Goal: Complete application form: Complete application form

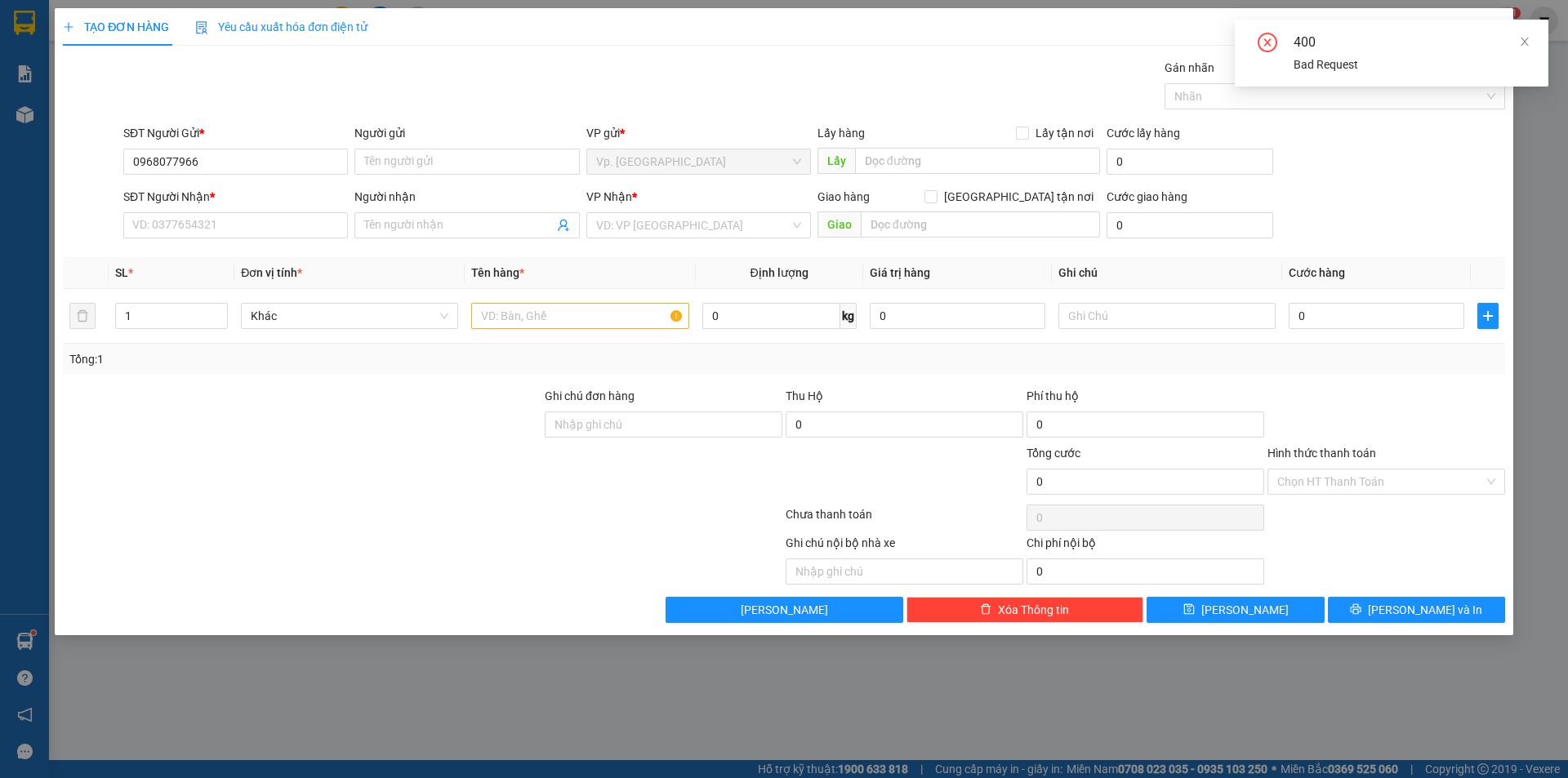
type input "0968077966"
drag, startPoint x: 420, startPoint y: 144, endPoint x: 421, endPoint y: 159, distance: 15.0
click at [421, 159] on div "Người gửi Tên người gửi" at bounding box center [467, 152] width 225 height 57
click at [421, 159] on input "Người gửi" at bounding box center [467, 161] width 225 height 26
type input "G"
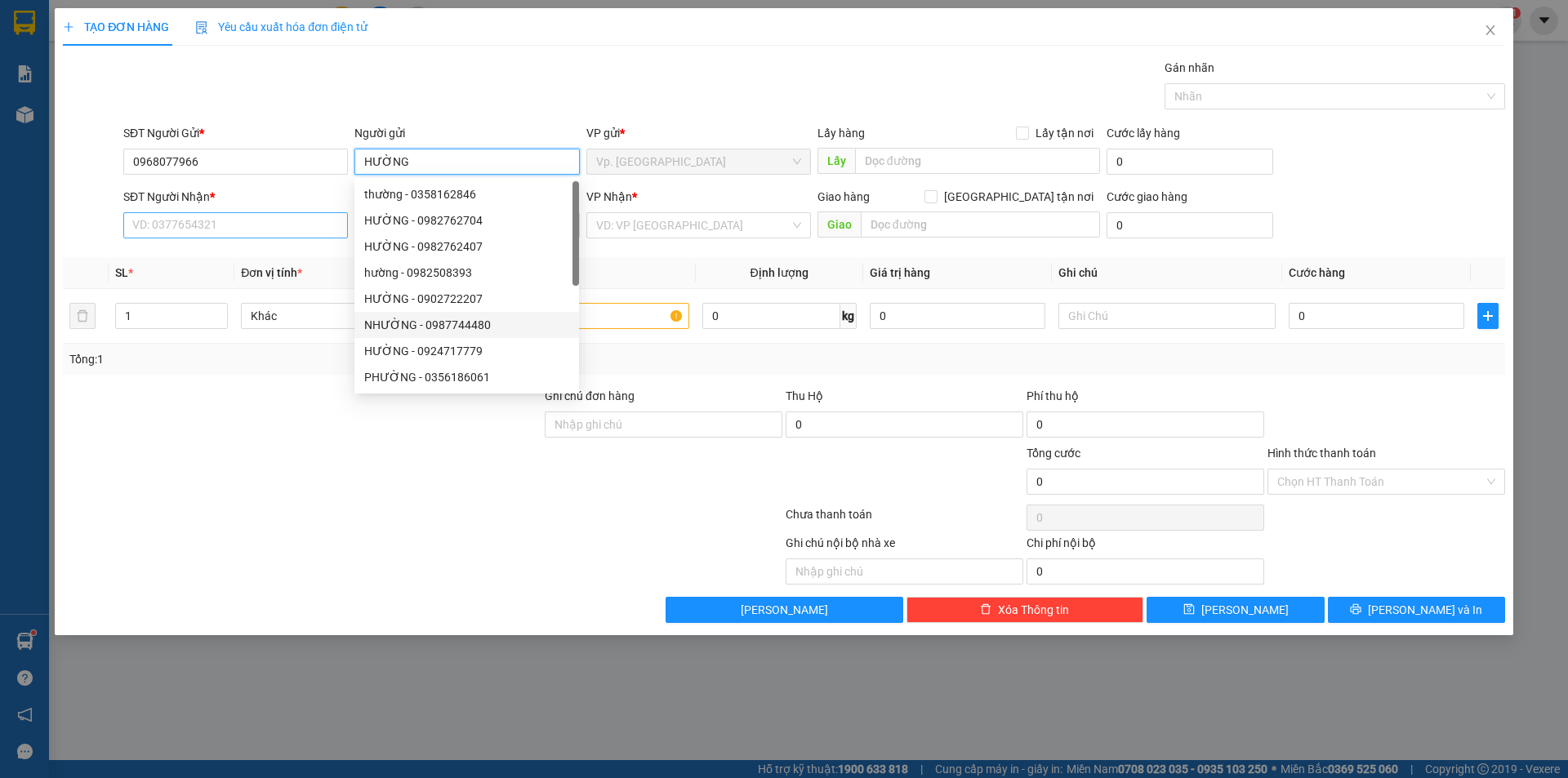
type input "HƯỜNG"
click at [204, 224] on input "SĐT Người Nhận *" at bounding box center [235, 225] width 225 height 26
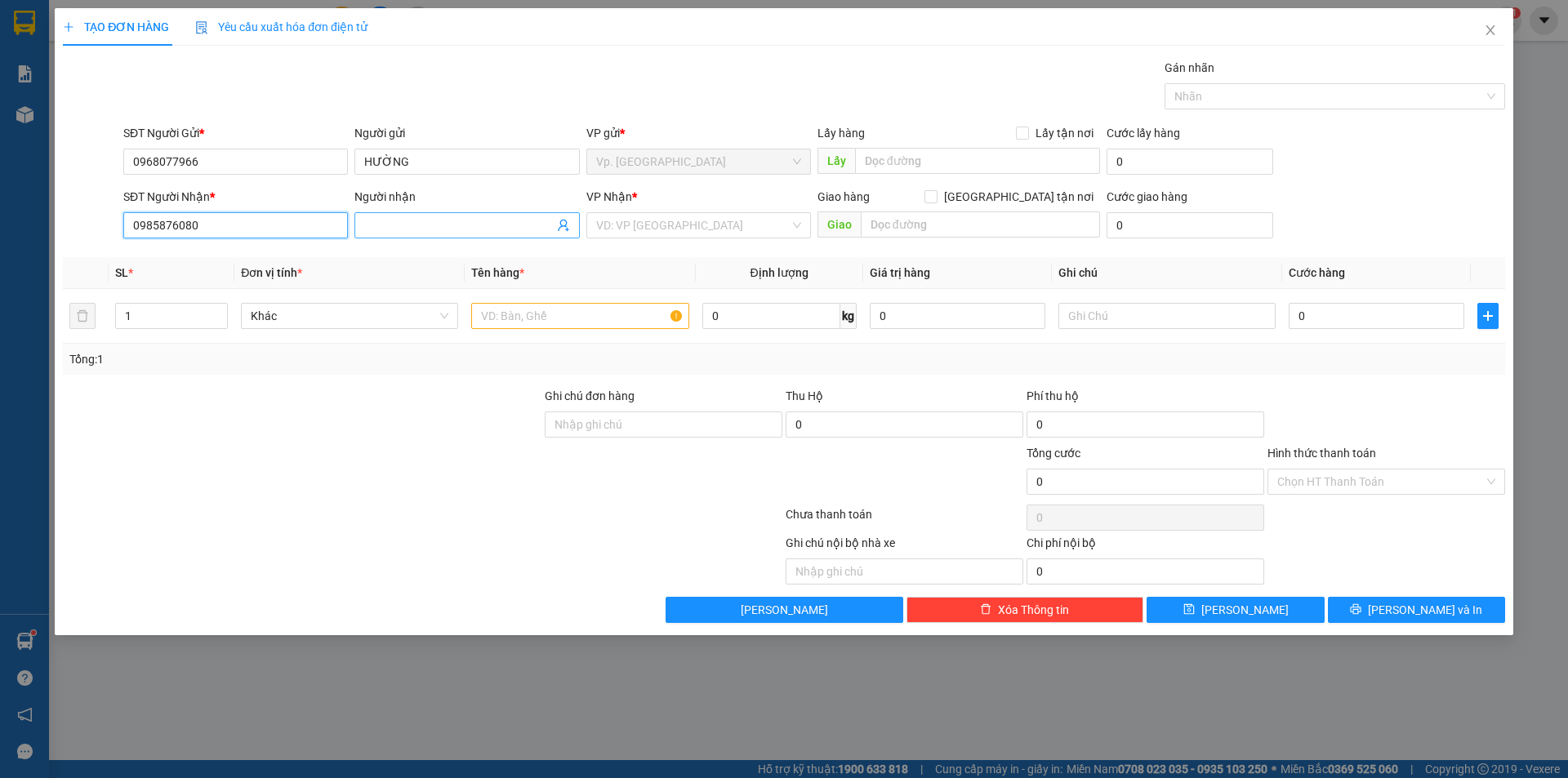
type input "0985876080"
click at [408, 224] on input "Người nhận" at bounding box center [458, 225] width 189 height 18
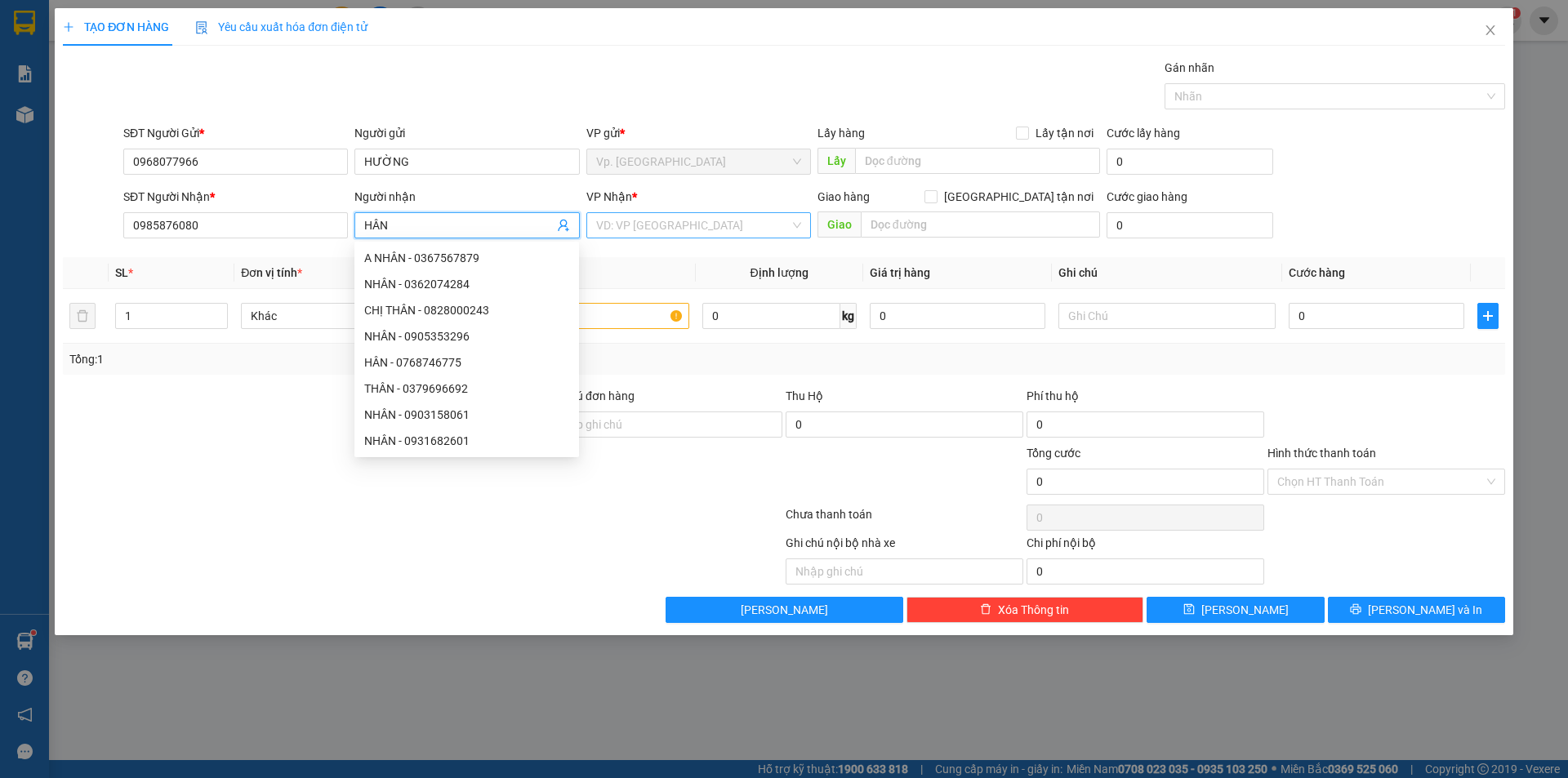
type input "HÂN"
click at [635, 227] on input "search" at bounding box center [692, 225] width 194 height 24
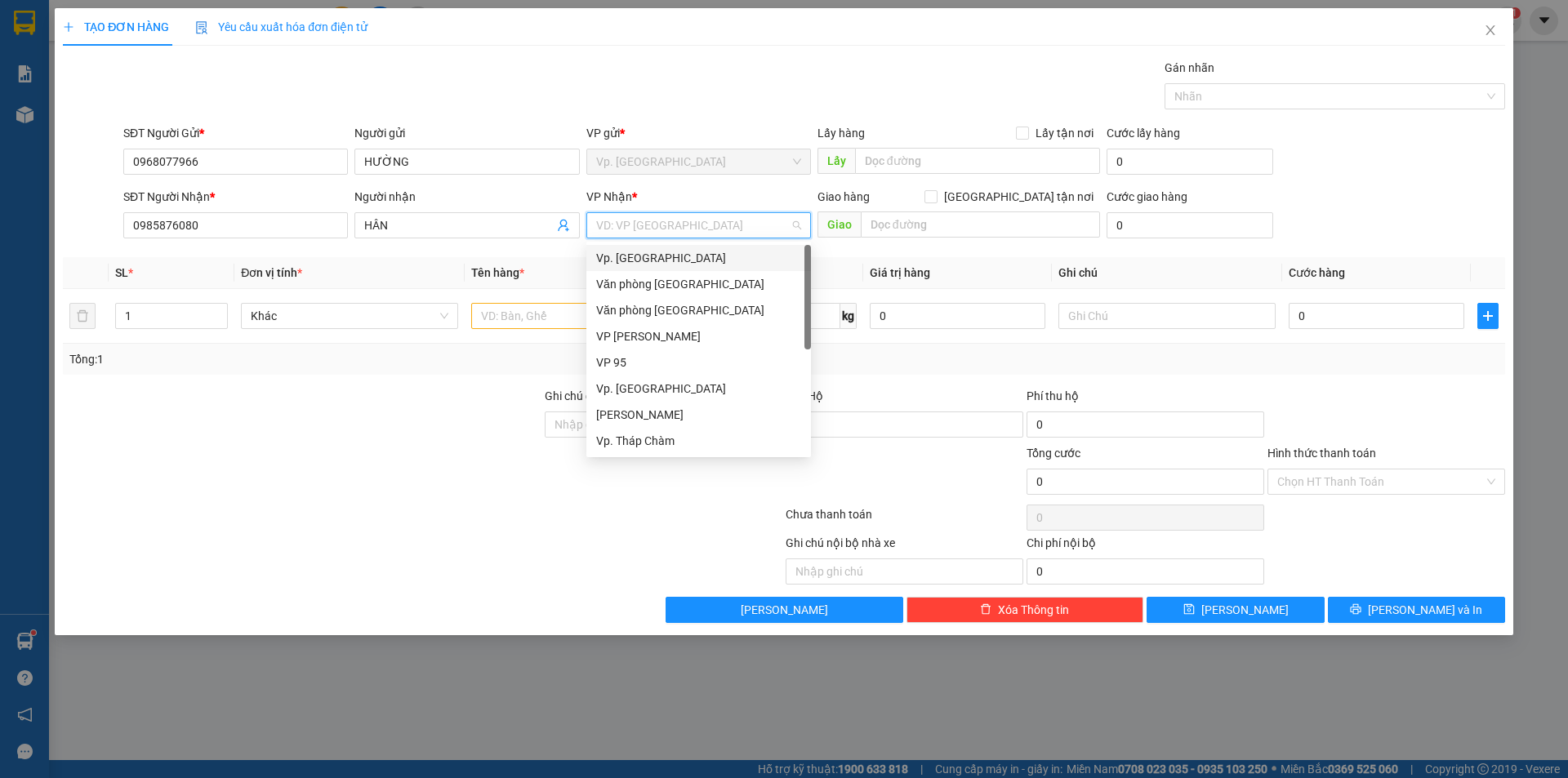
type input "Q"
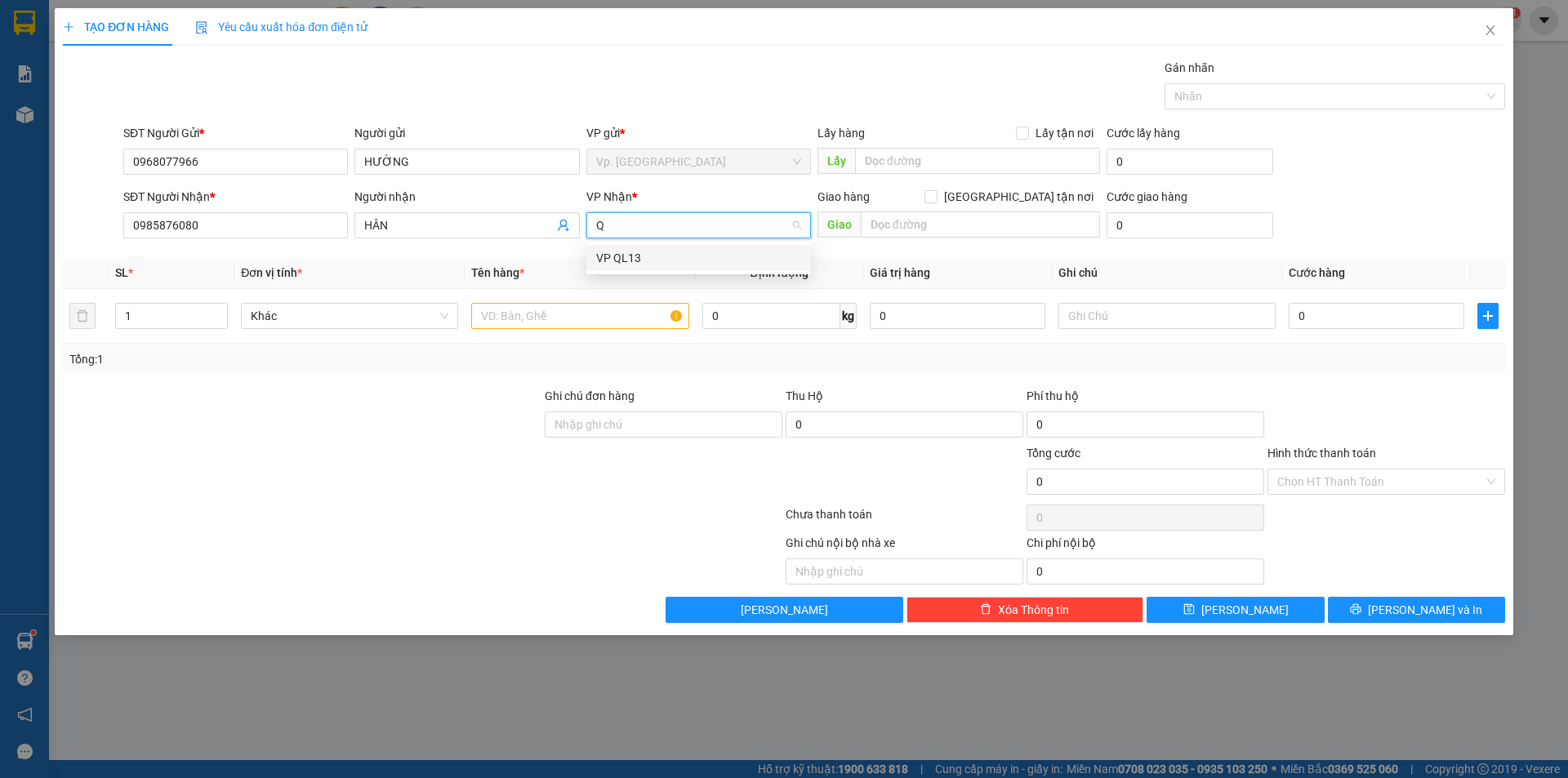
drag, startPoint x: 638, startPoint y: 256, endPoint x: 551, endPoint y: 309, distance: 101.9
click at [638, 257] on div "VP QL13" at bounding box center [698, 258] width 205 height 18
click at [542, 327] on input "text" at bounding box center [579, 316] width 217 height 26
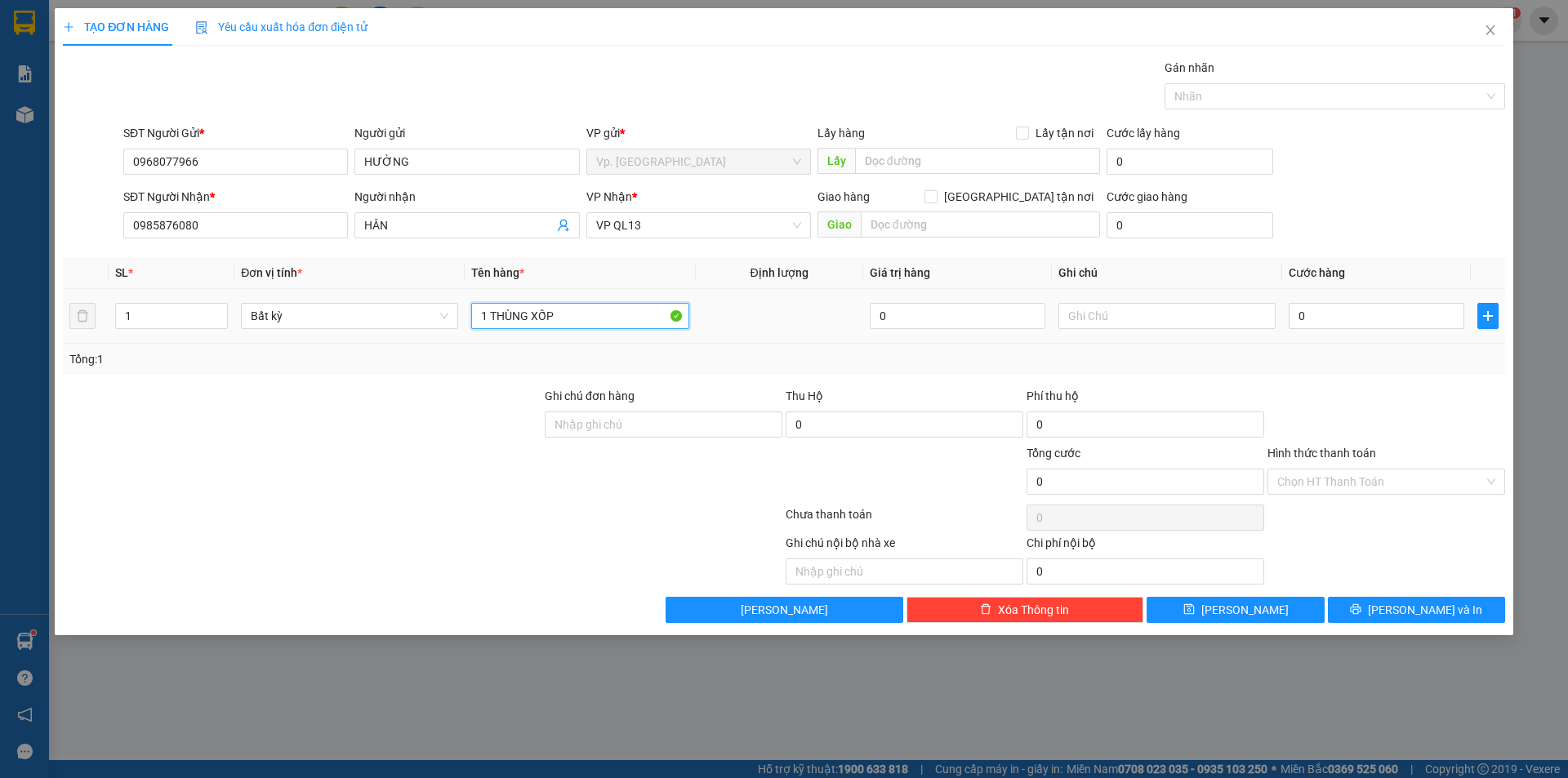
type input "1 THÙNG XỐP"
drag, startPoint x: 1463, startPoint y: 290, endPoint x: 1448, endPoint y: 297, distance: 16.6
click at [1457, 294] on td "0" at bounding box center [1376, 316] width 189 height 54
click at [1376, 309] on input "0" at bounding box center [1375, 316] width 175 height 26
type input "5"
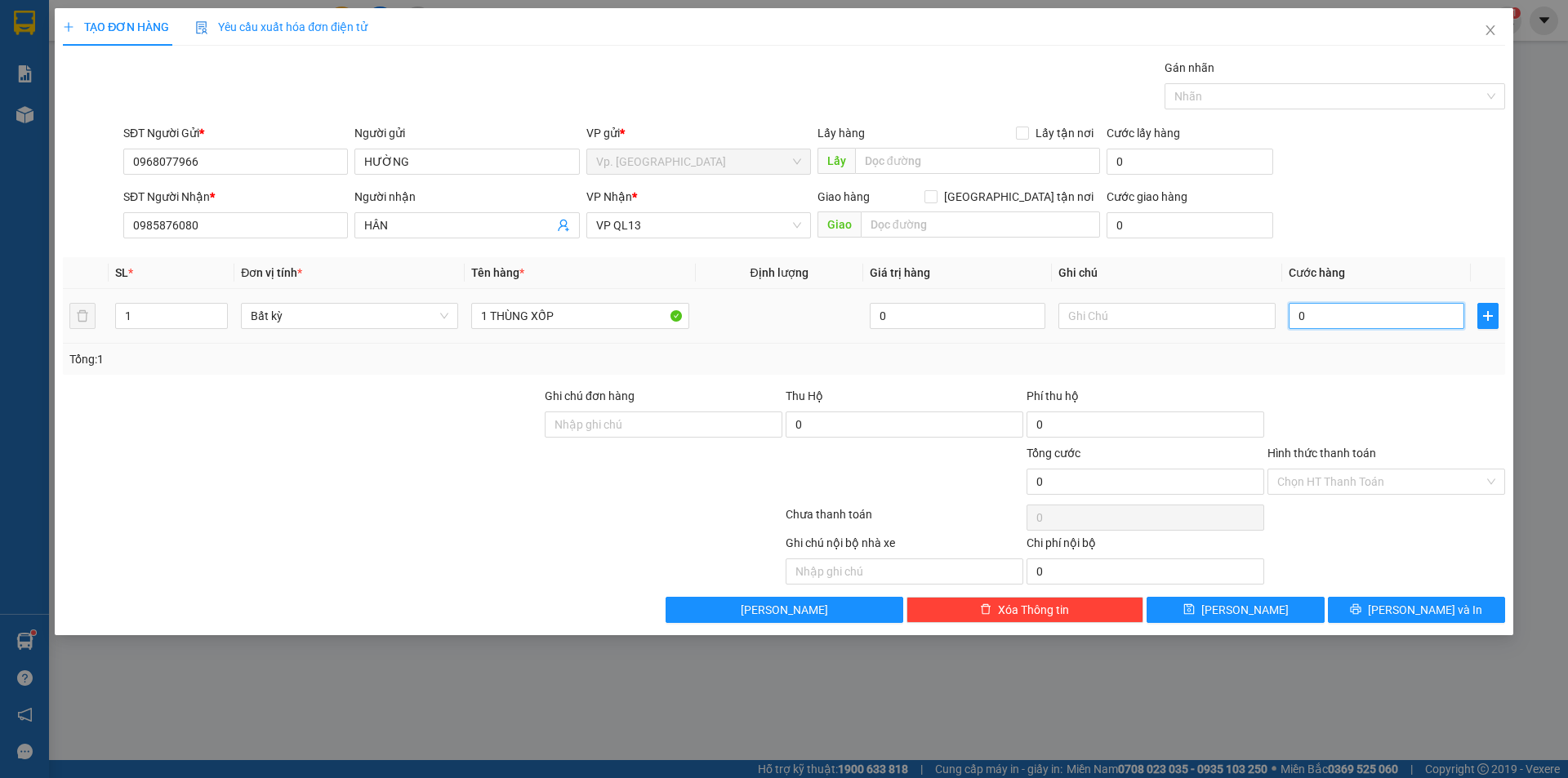
type input "5"
type input "50"
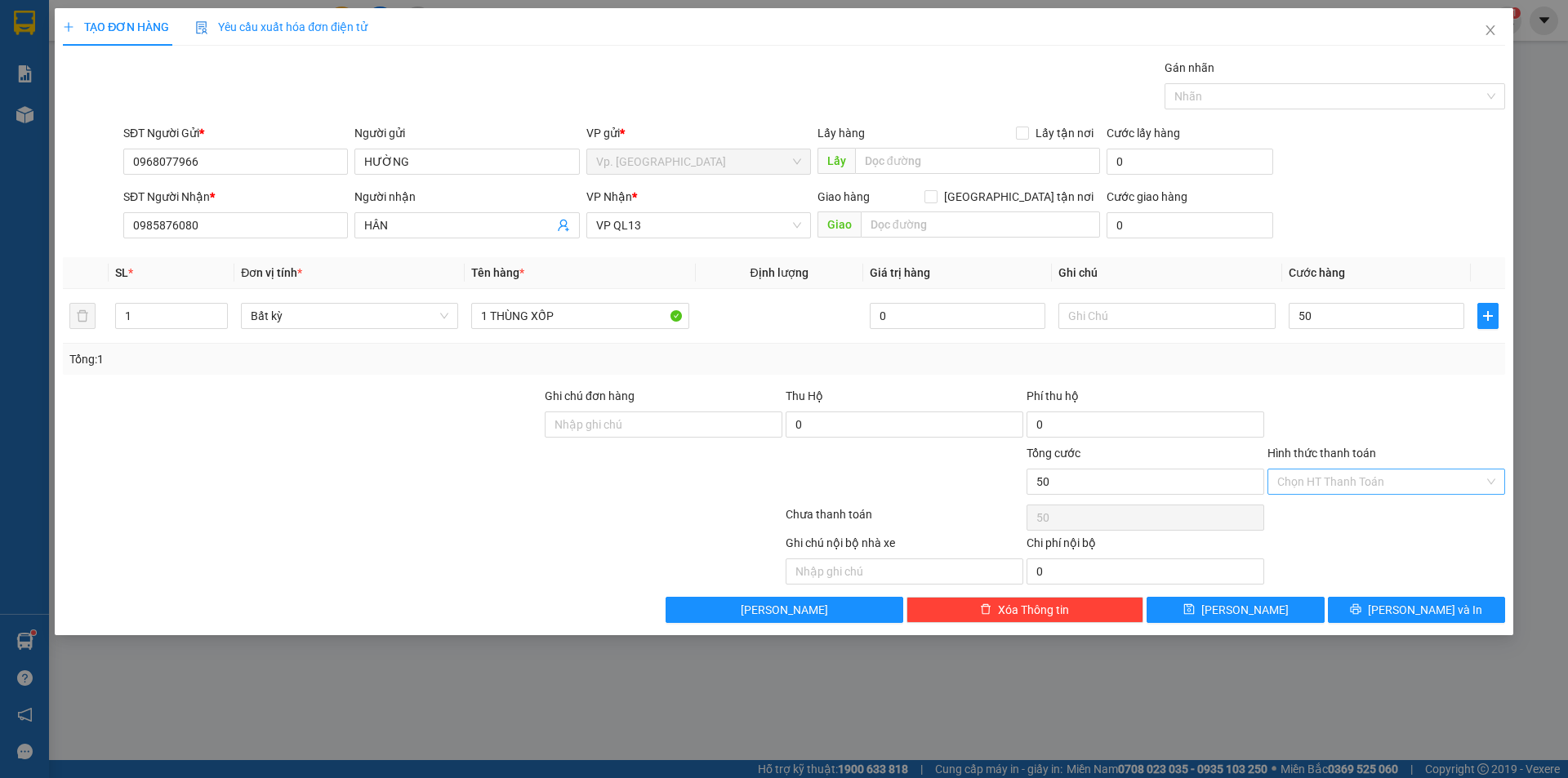
type input "50.000"
drag, startPoint x: 1363, startPoint y: 479, endPoint x: 1367, endPoint y: 504, distance: 25.3
click at [1363, 481] on input "Hình thức thanh toán" at bounding box center [1379, 482] width 206 height 24
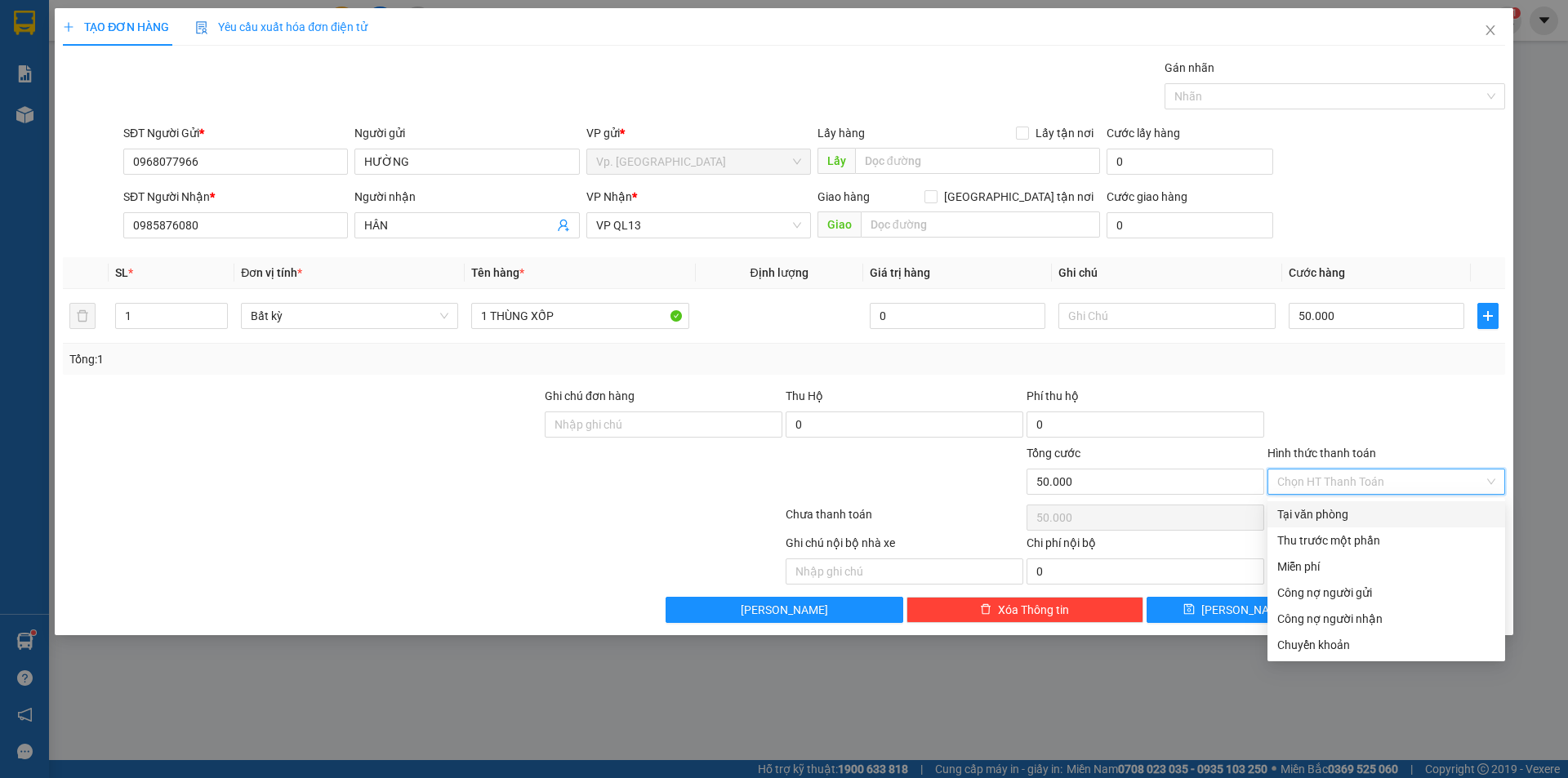
click at [1366, 508] on div "Tại văn phòng" at bounding box center [1385, 514] width 218 height 18
type input "0"
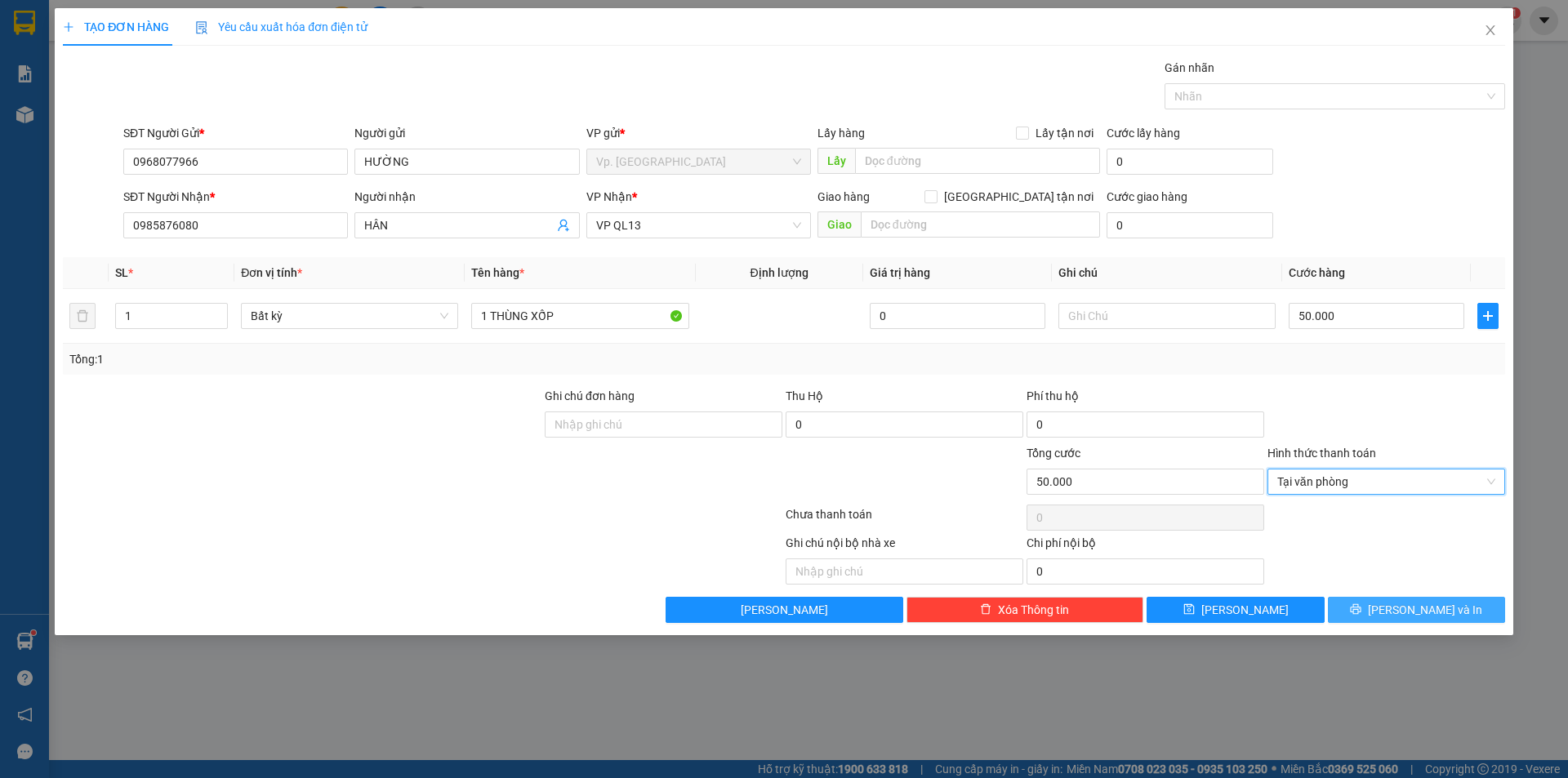
click at [1385, 596] on div "Transit Pickup Surcharge Ids Transit Deliver Surcharge Ids Transit Deliver Surc…" at bounding box center [784, 341] width 1442 height 565
click at [1385, 607] on button "[PERSON_NAME] và In" at bounding box center [1416, 609] width 177 height 26
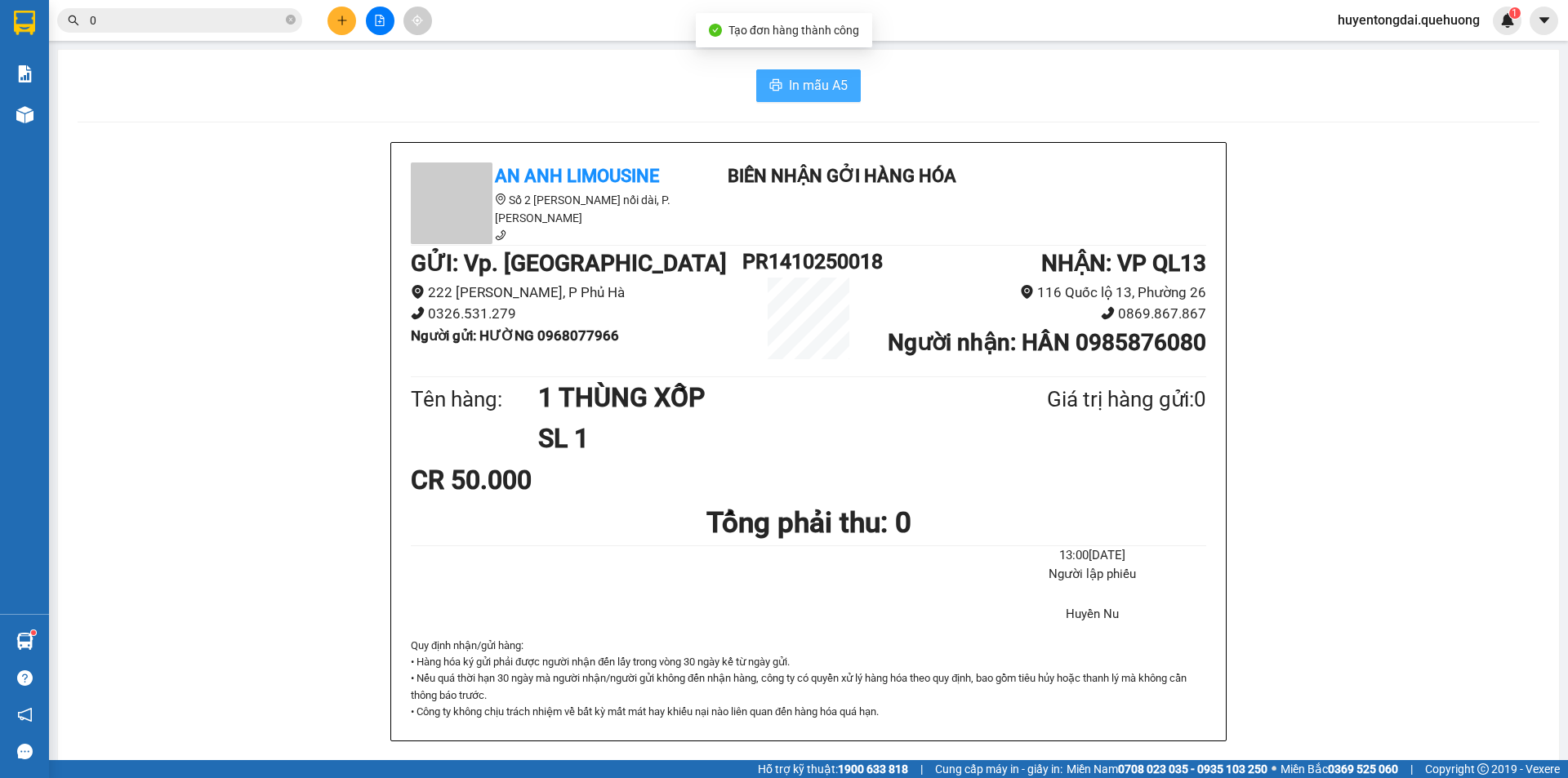
click at [803, 89] on span "In mẫu A5" at bounding box center [817, 85] width 59 height 20
drag, startPoint x: 291, startPoint y: 16, endPoint x: 228, endPoint y: 19, distance: 63.1
click at [254, 17] on span "0" at bounding box center [179, 19] width 245 height 24
click at [218, 20] on input "0" at bounding box center [186, 20] width 193 height 18
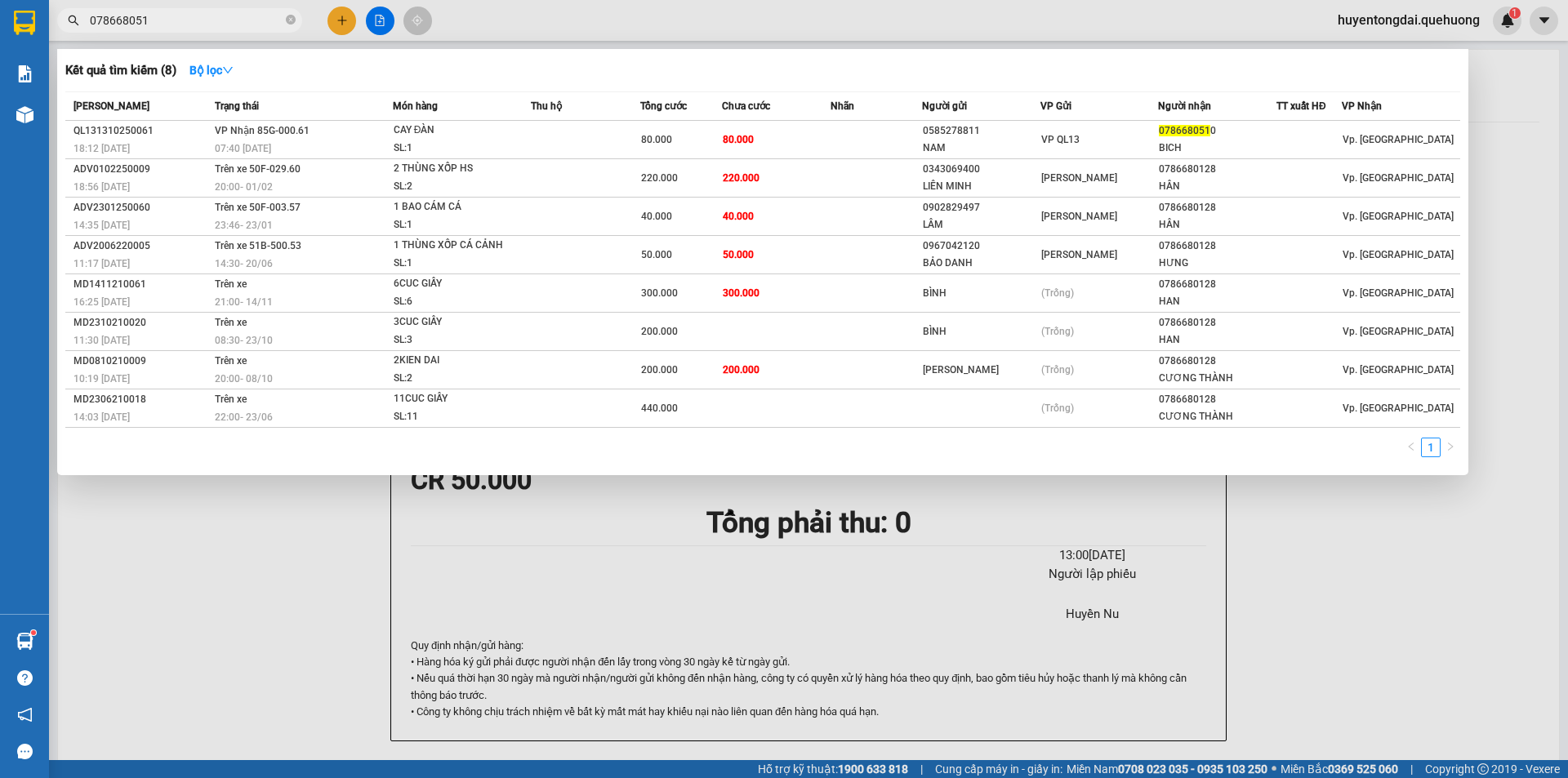
type input "0786680510"
